Goal: Navigation & Orientation: Go to known website

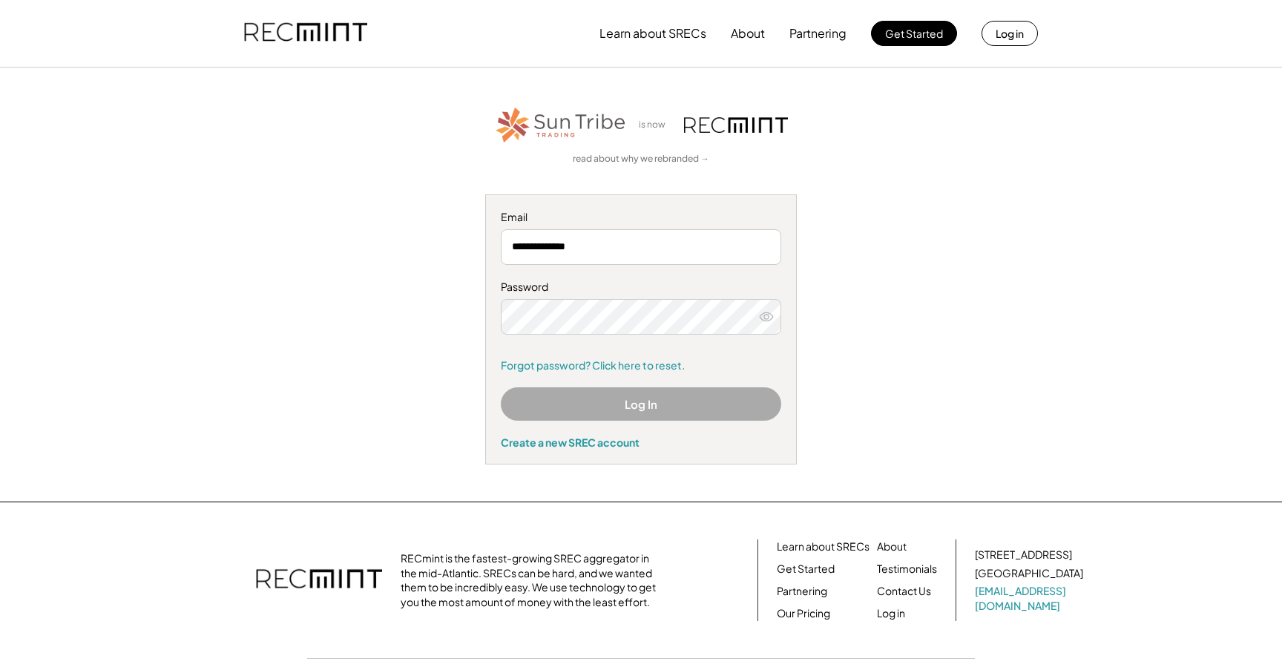
click at [186, 132] on div "**********" at bounding box center [641, 285] width 914 height 360
click at [118, 51] on div "Learn about SRECs About Partnering Get Started Log in" at bounding box center [641, 34] width 1282 height 68
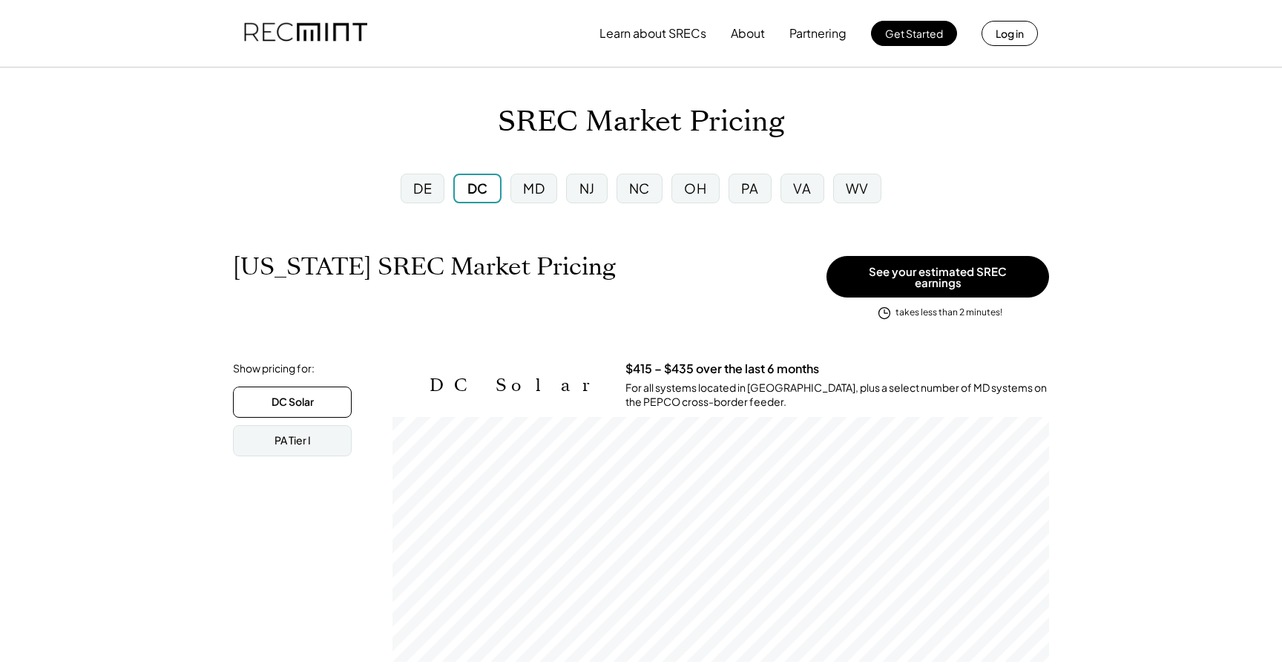
scroll to position [245, 657]
